Goal: Transaction & Acquisition: Purchase product/service

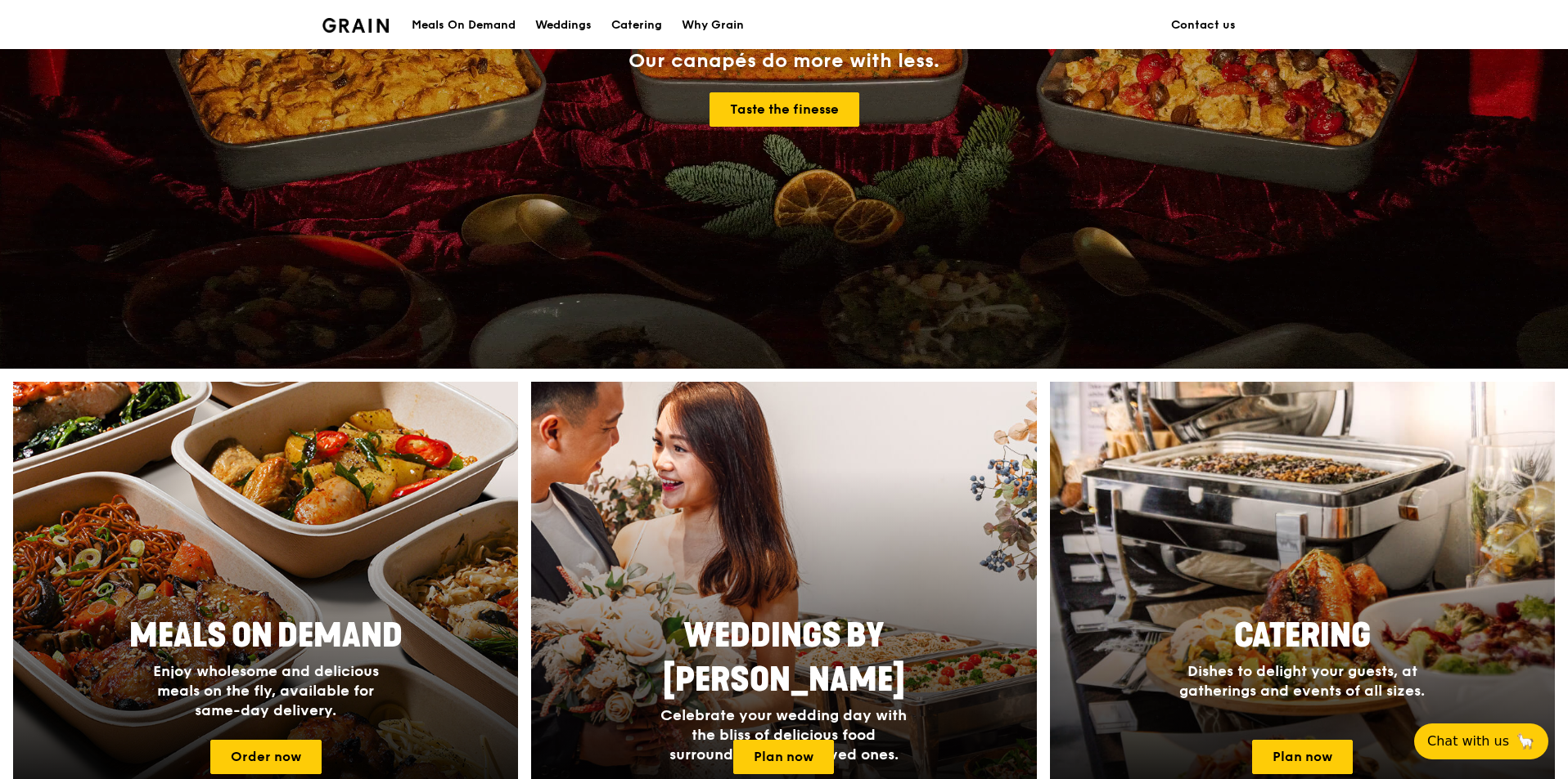
scroll to position [327, 0]
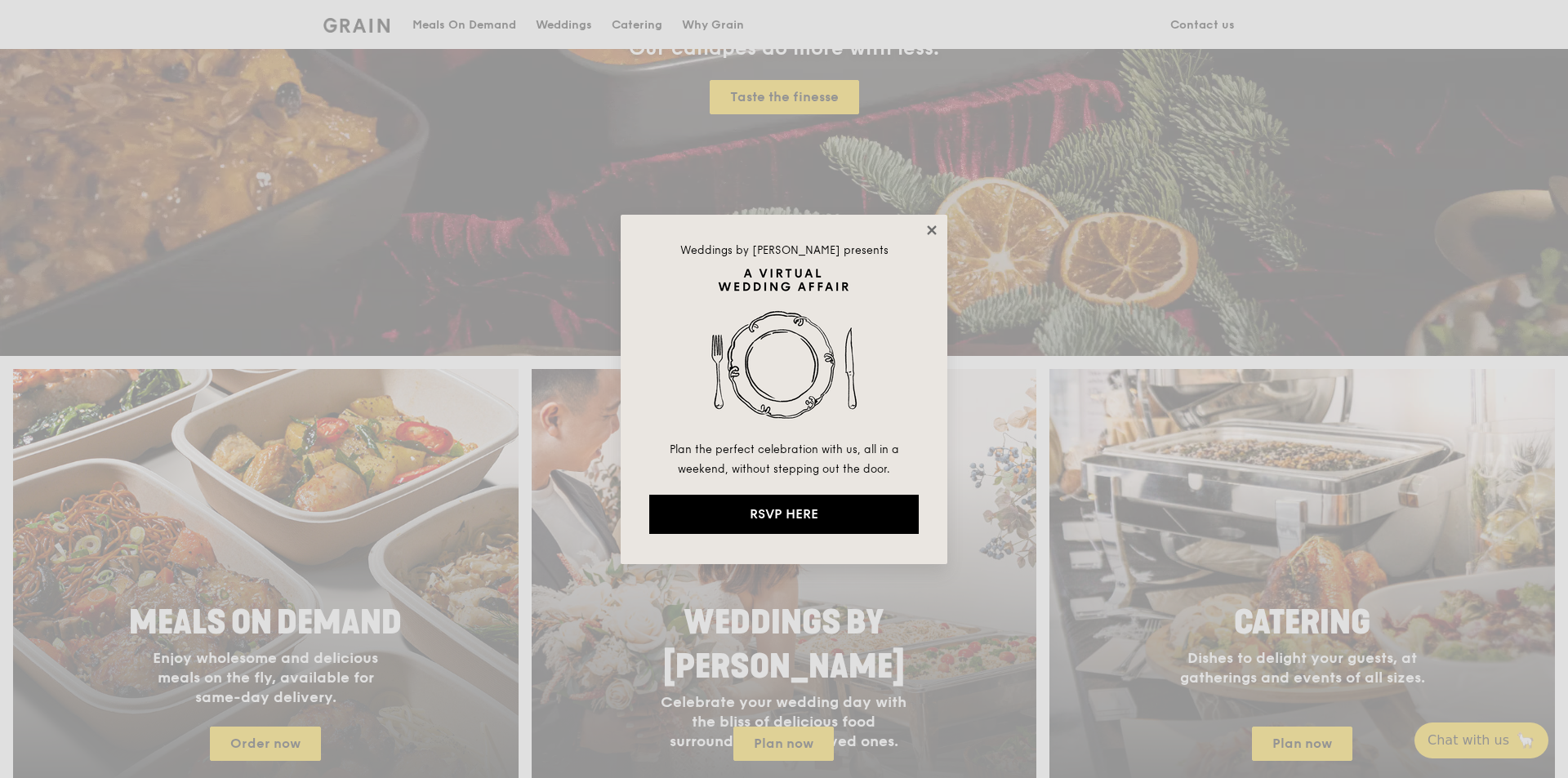
click at [936, 231] on icon at bounding box center [932, 230] width 15 height 15
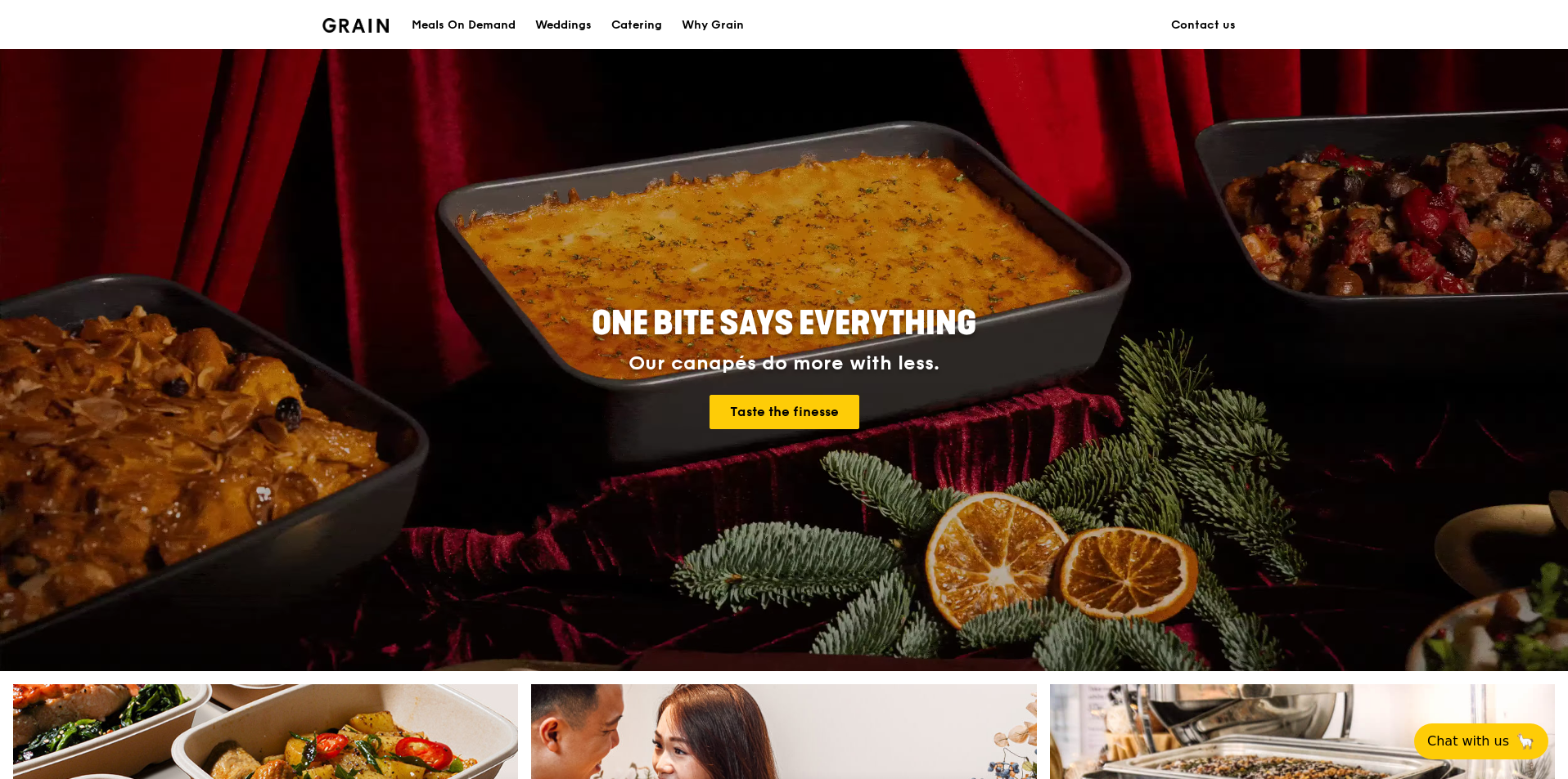
scroll to position [0, 0]
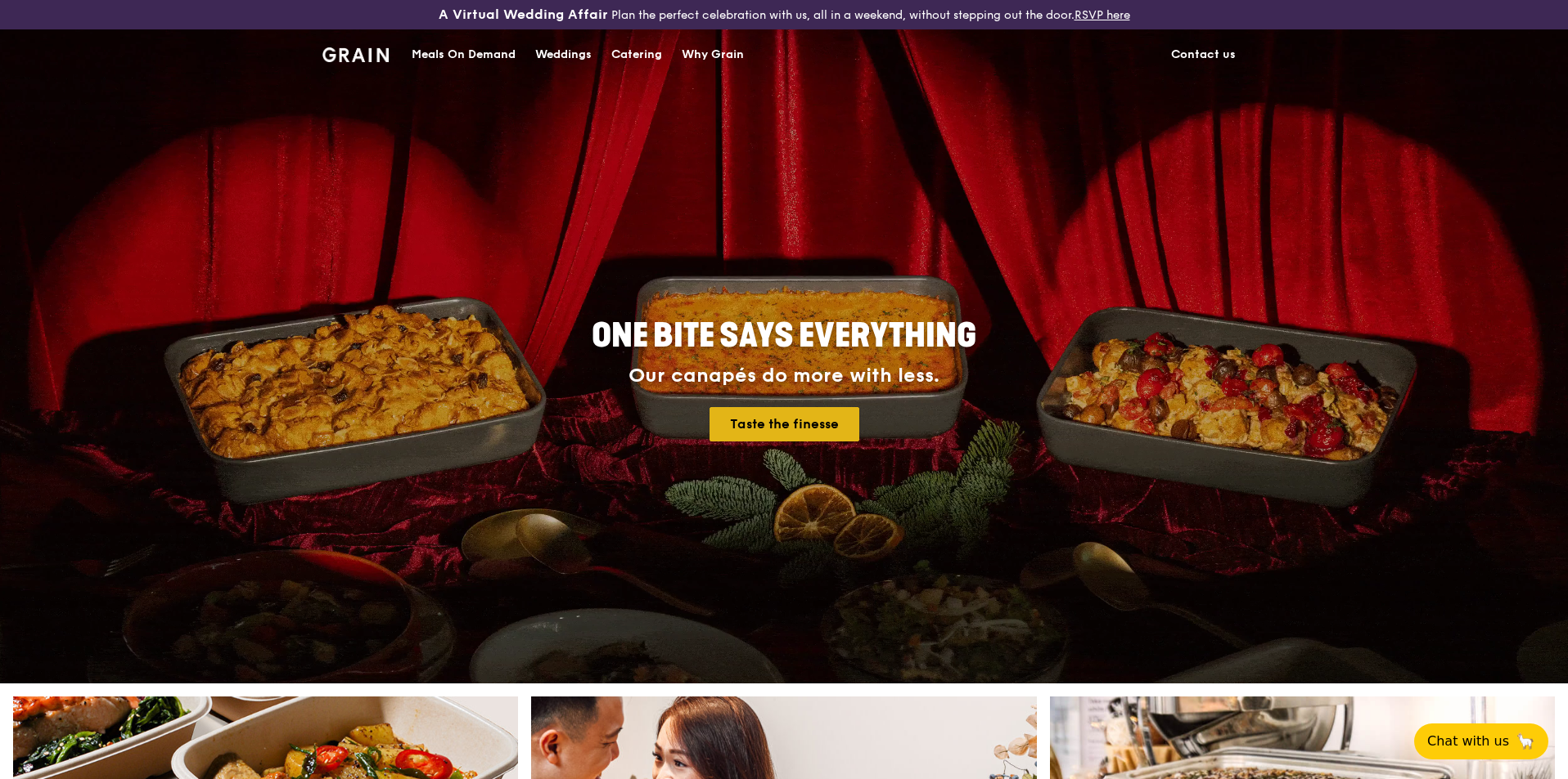
click at [776, 419] on link "Taste the finesse" at bounding box center [784, 425] width 150 height 35
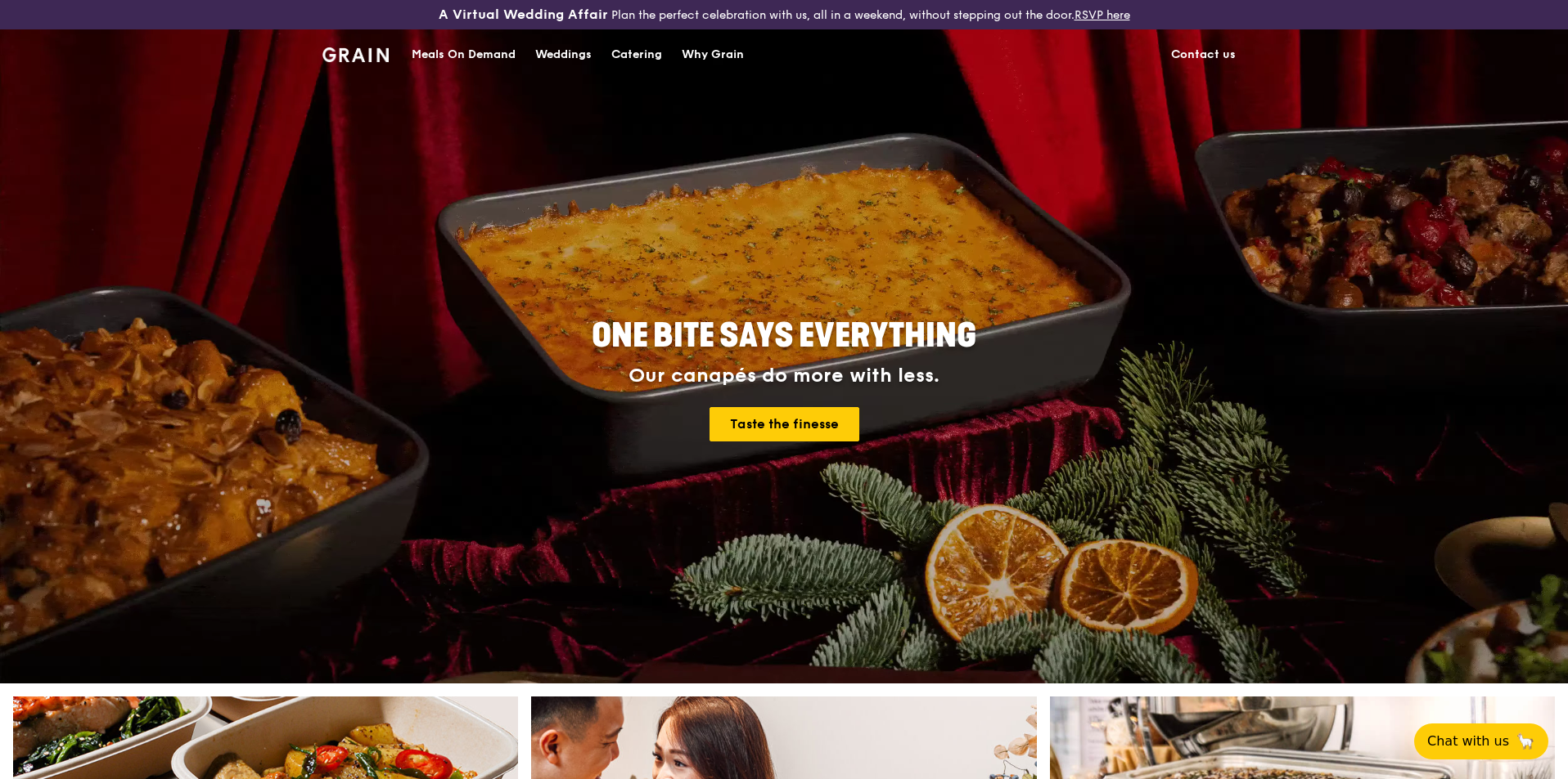
click at [454, 49] on div "Meals On Demand" at bounding box center [463, 55] width 104 height 49
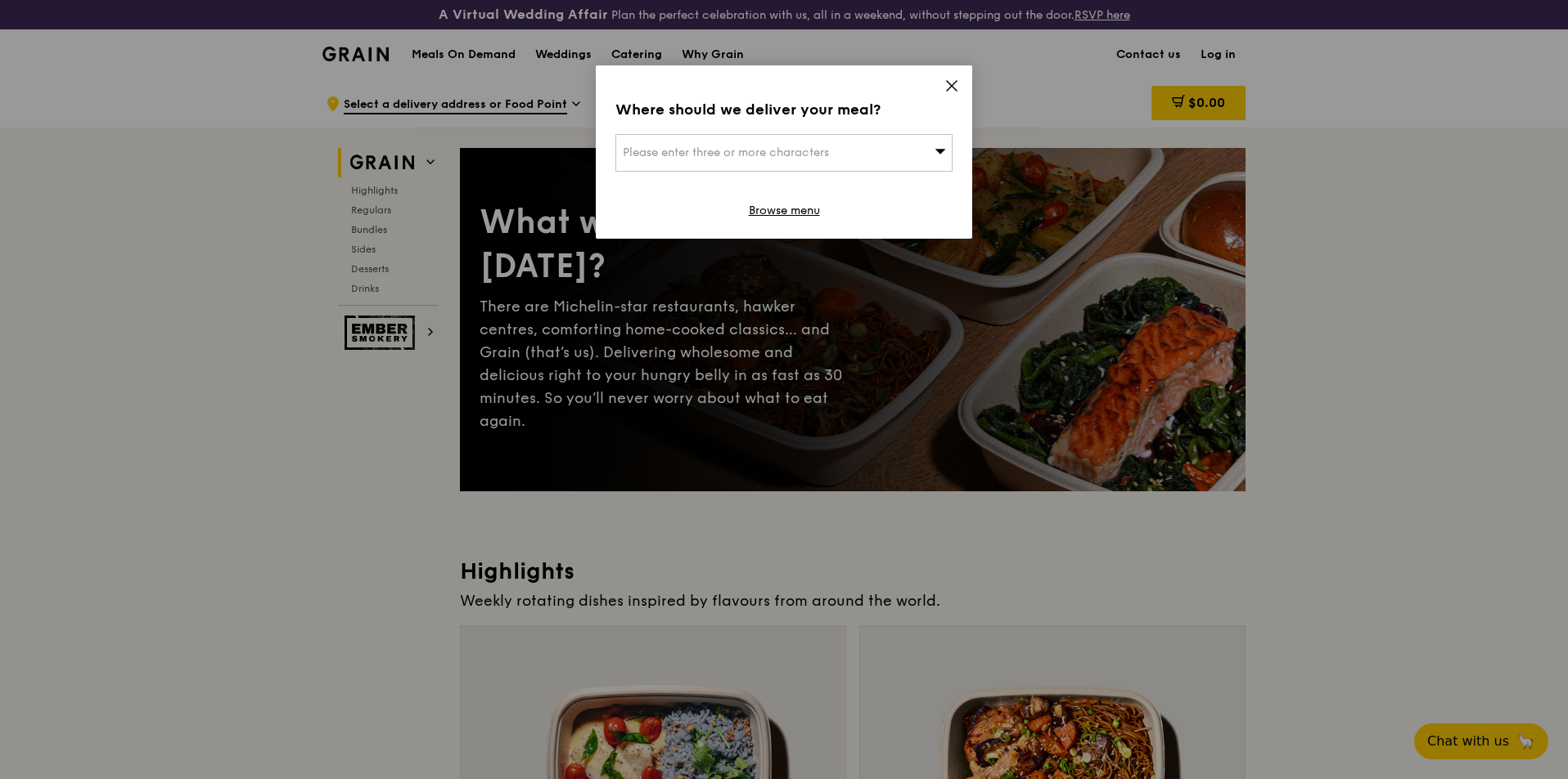
click at [953, 84] on icon at bounding box center [951, 86] width 10 height 10
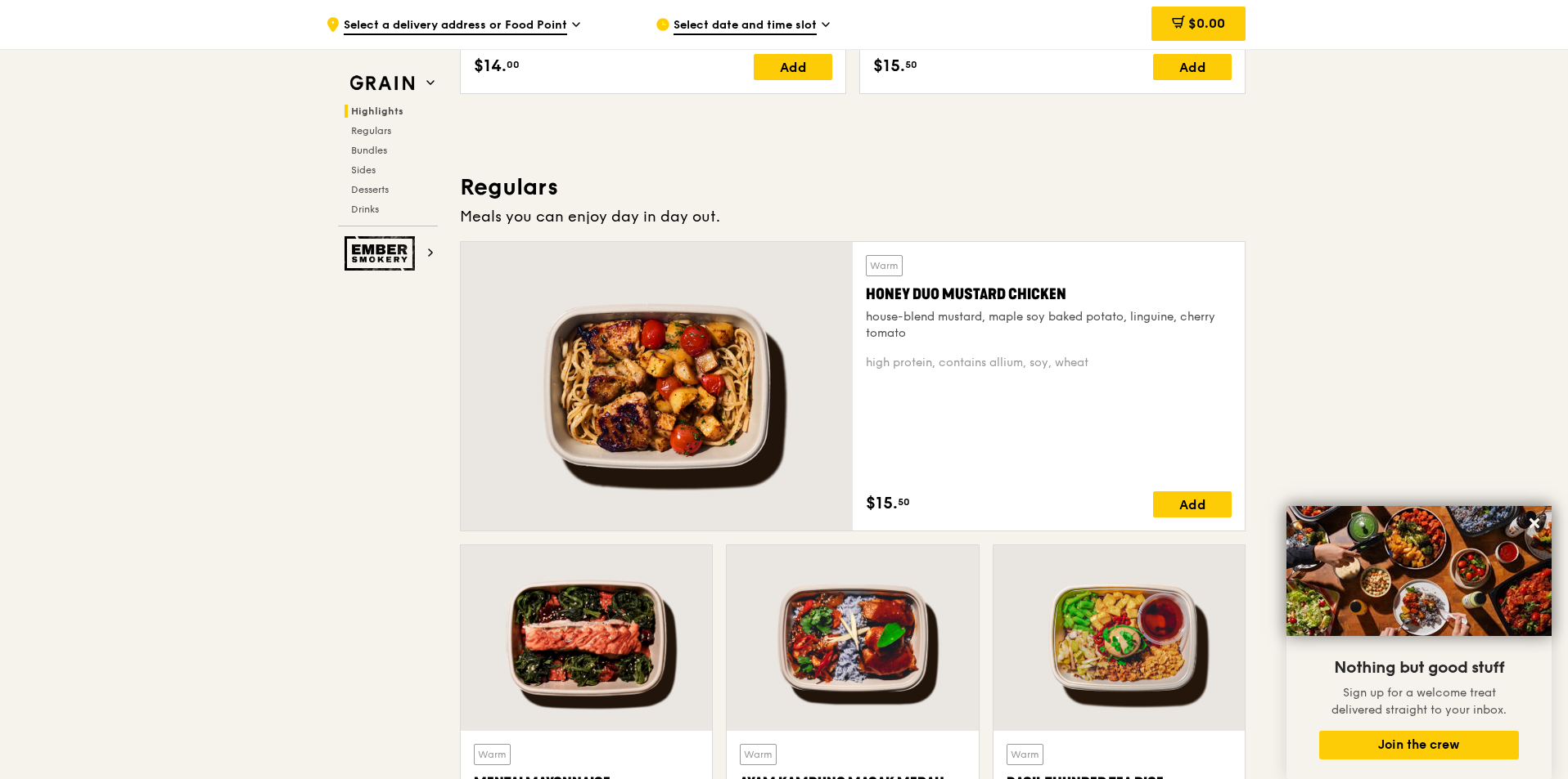
scroll to position [1063, 0]
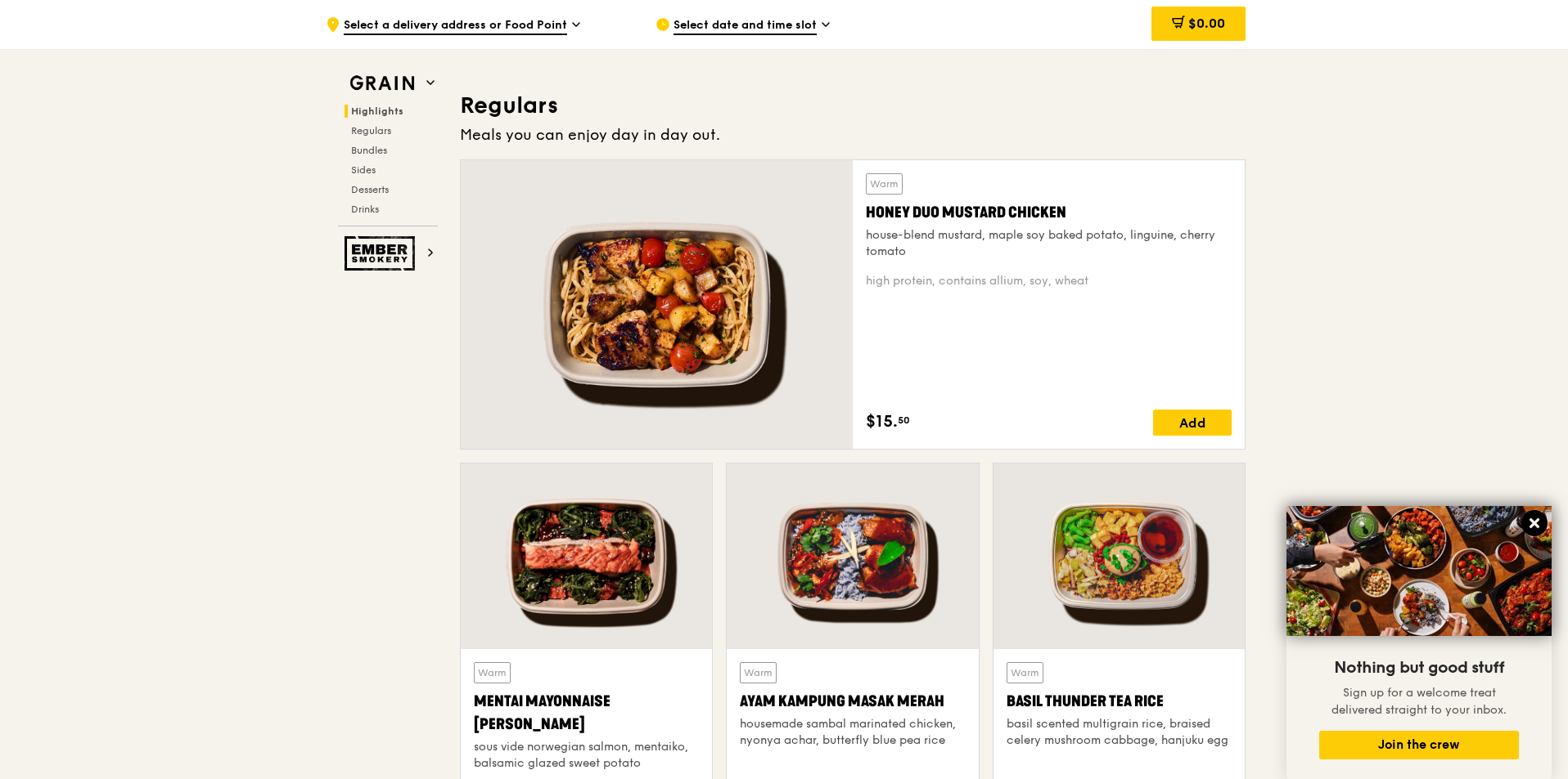
click at [1529, 530] on icon at bounding box center [1534, 523] width 15 height 15
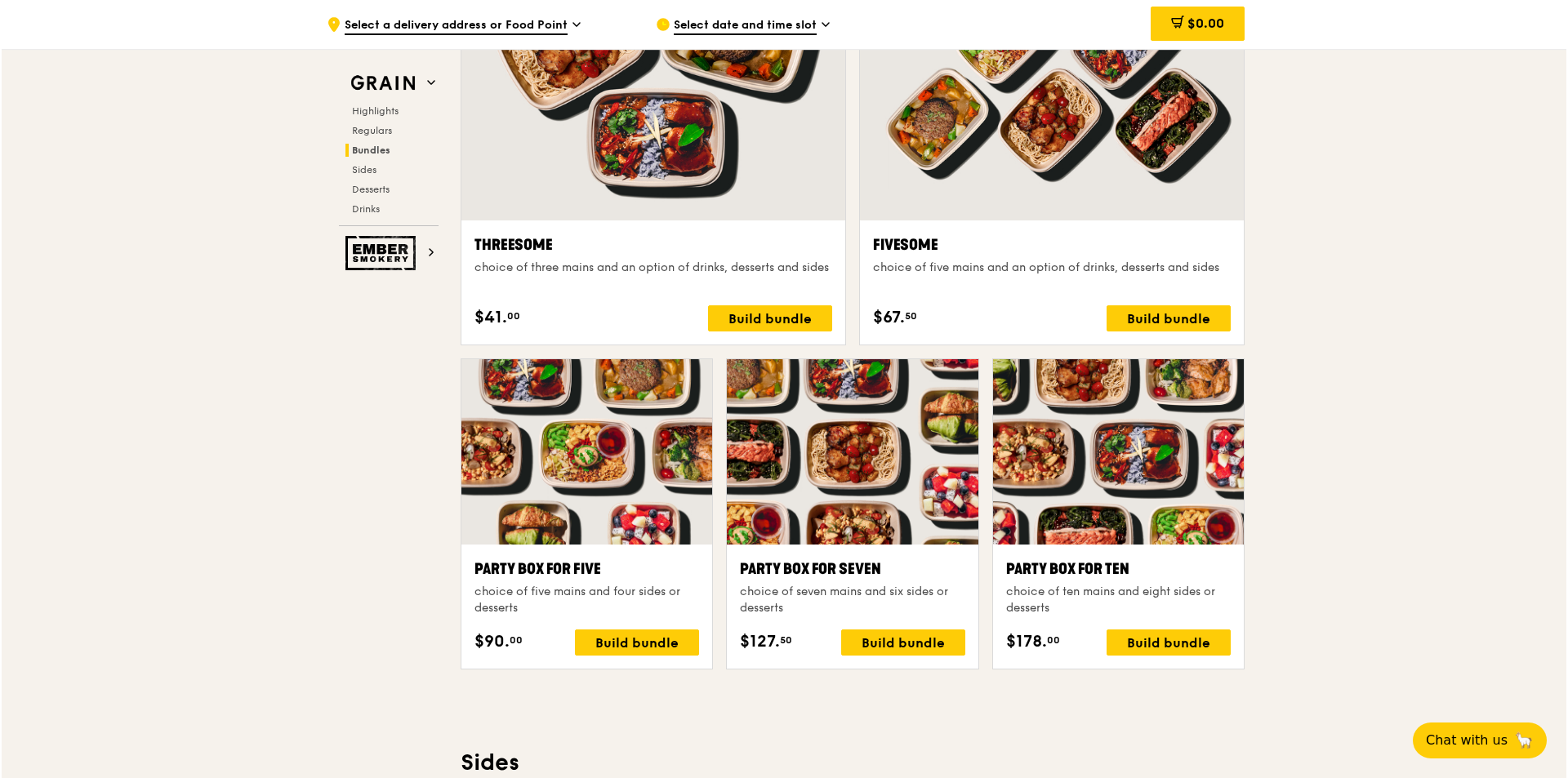
scroll to position [2940, 0]
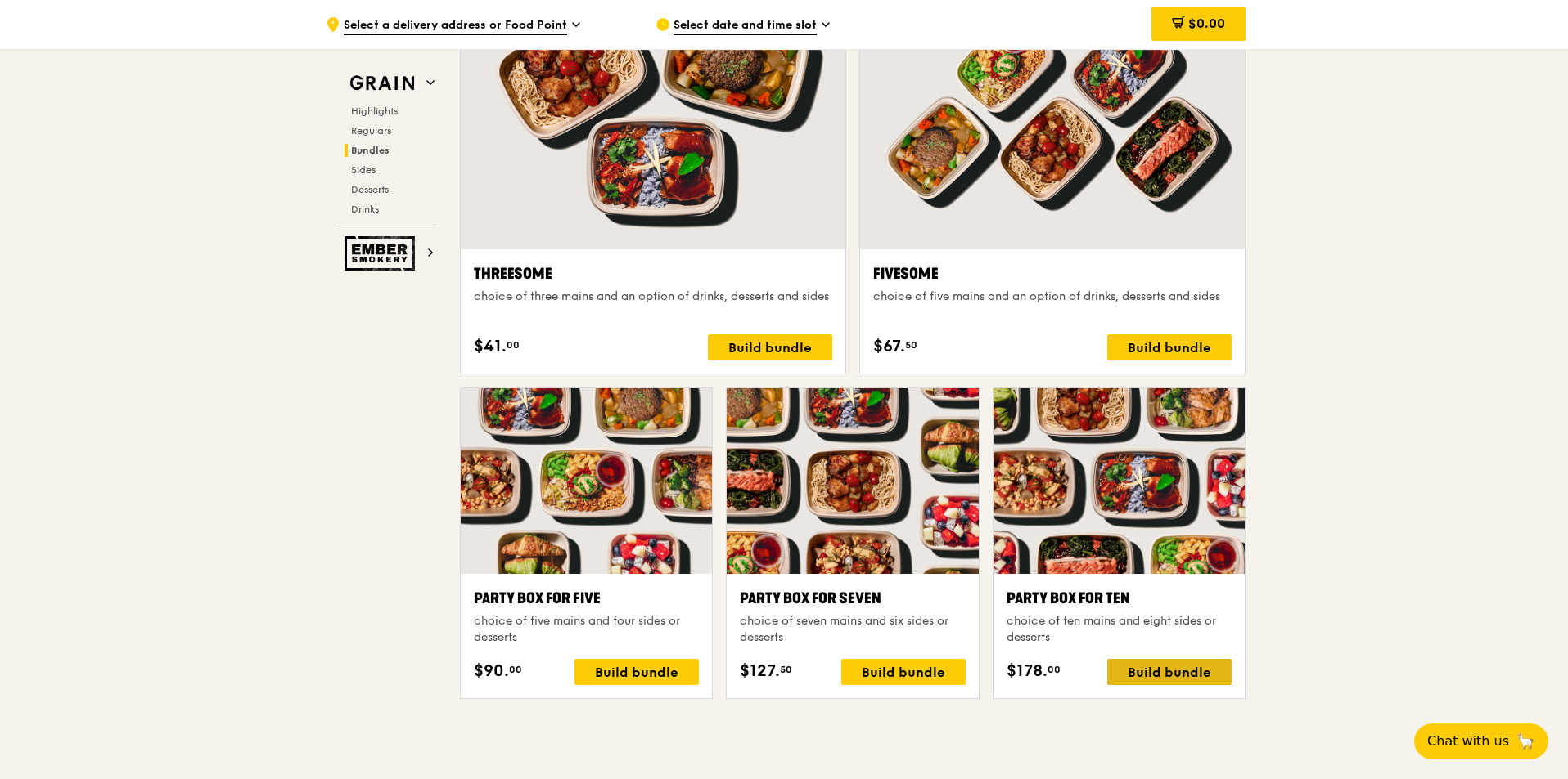
click at [1138, 666] on div "Build bundle" at bounding box center [1169, 671] width 124 height 26
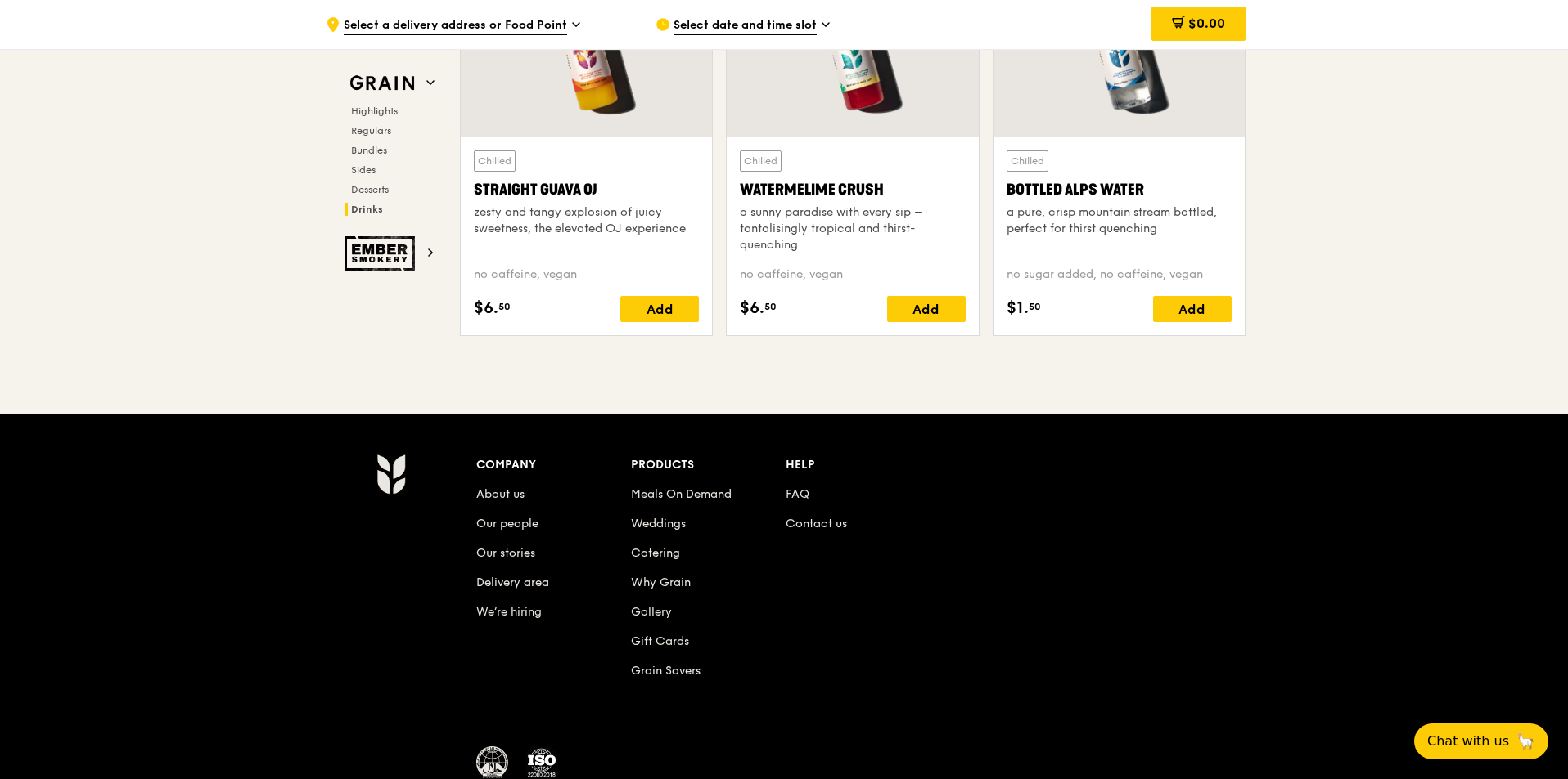
scroll to position [6329, 0]
